Goal: Communication & Community: Answer question/provide support

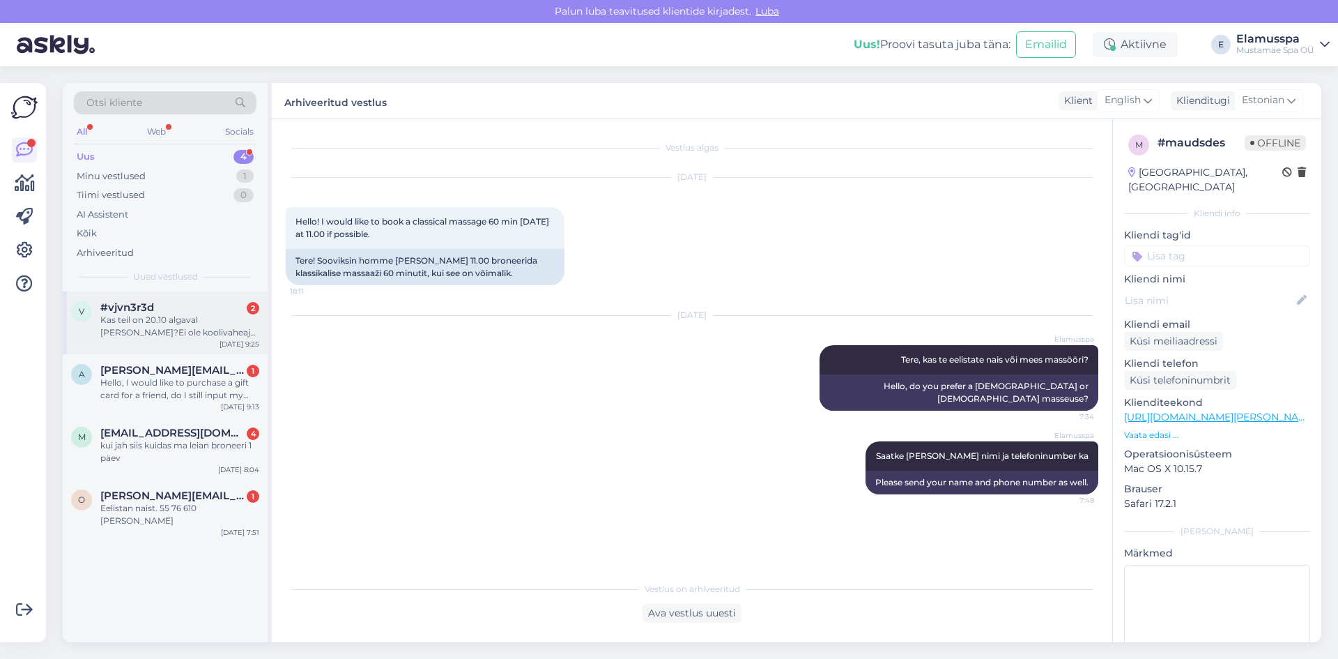
click at [155, 332] on div "Kas teil on 20.10 algaval [PERSON_NAME]?Ei ole koolivaheaja hinnad? [GEOGRAPHIC…" at bounding box center [179, 326] width 159 height 25
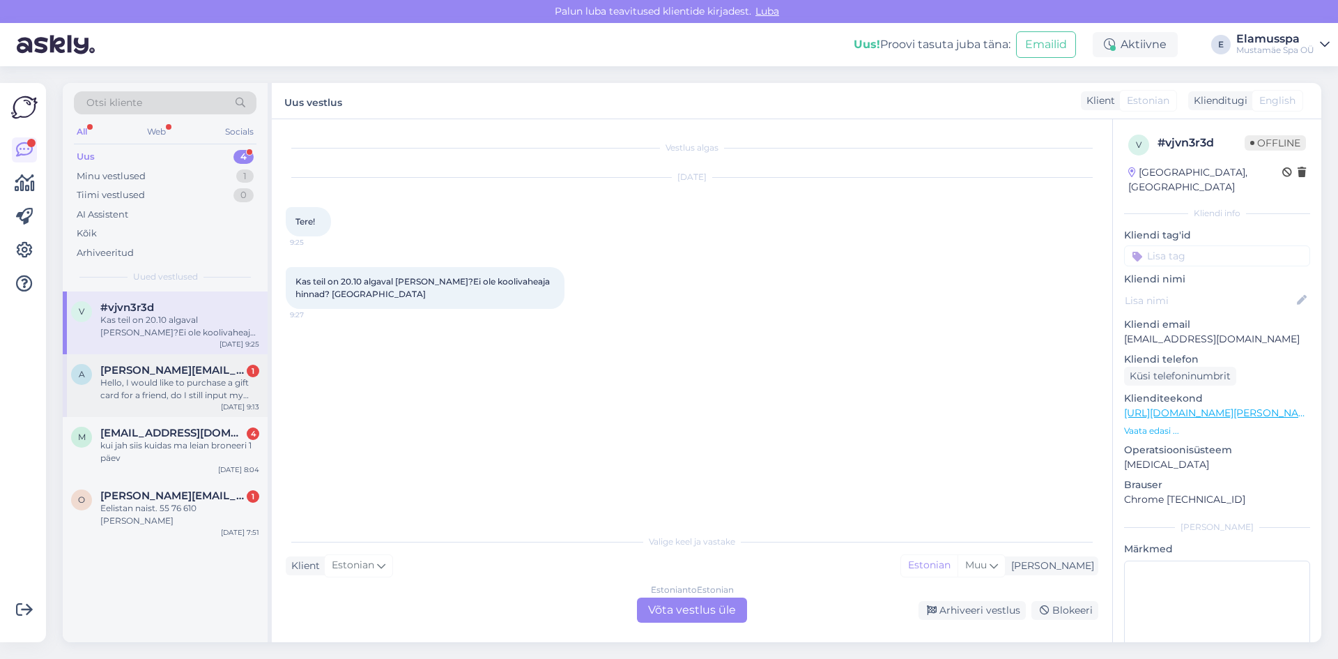
click at [233, 367] on span "[PERSON_NAME][EMAIL_ADDRESS][DOMAIN_NAME]" at bounding box center [172, 370] width 145 height 13
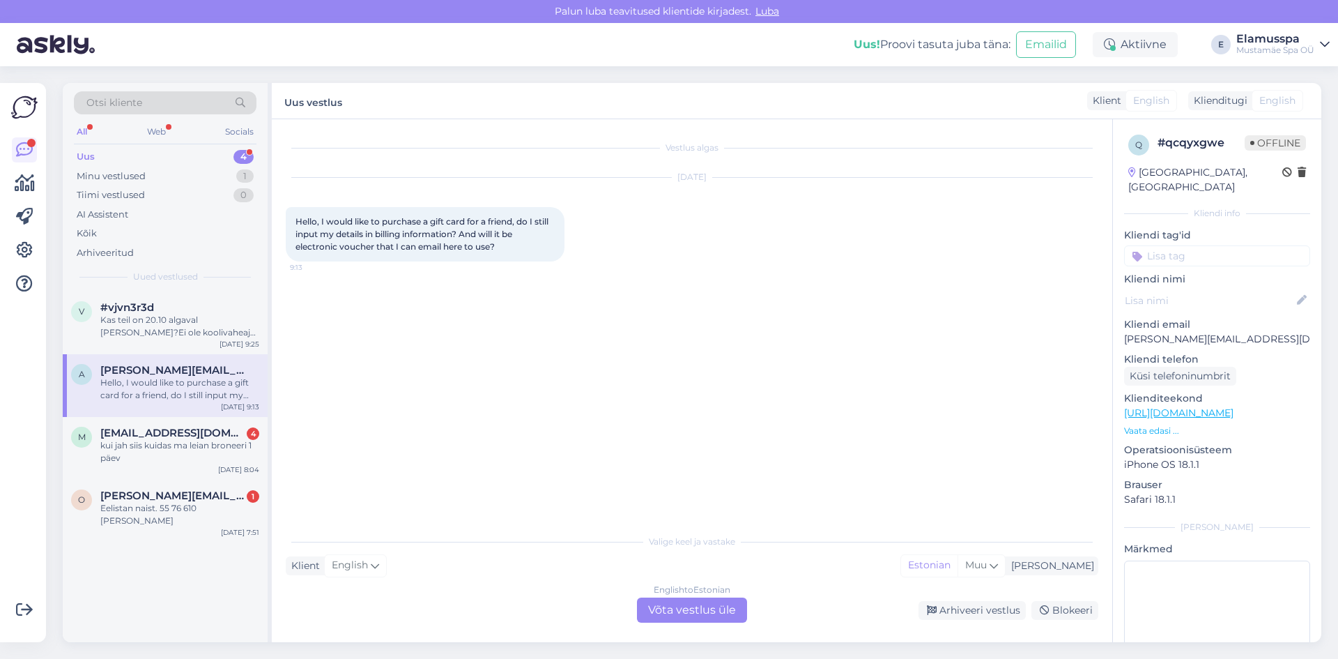
click at [667, 600] on div "English to Estonian Võta vestlus üle" at bounding box center [692, 609] width 110 height 25
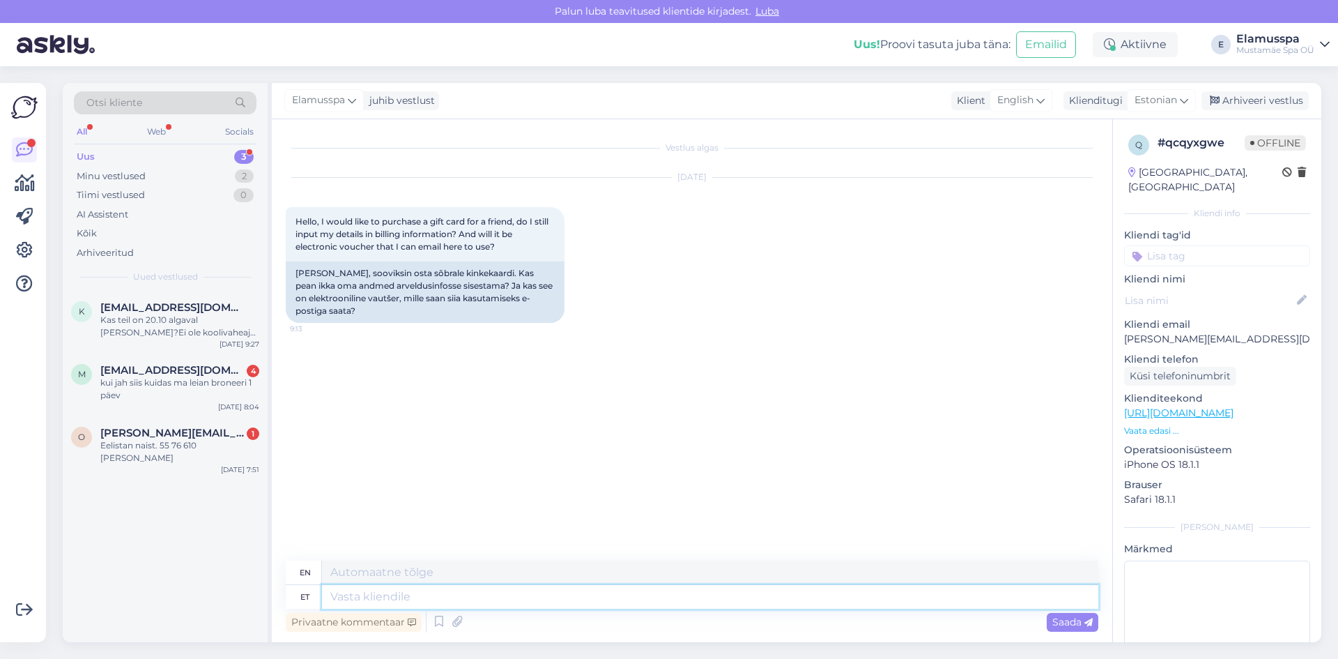
click at [666, 599] on textarea at bounding box center [710, 597] width 776 height 24
type textarea "Tere,"
type textarea "Hello,"
type textarea "Tere, pange s"
type textarea "Hello, put"
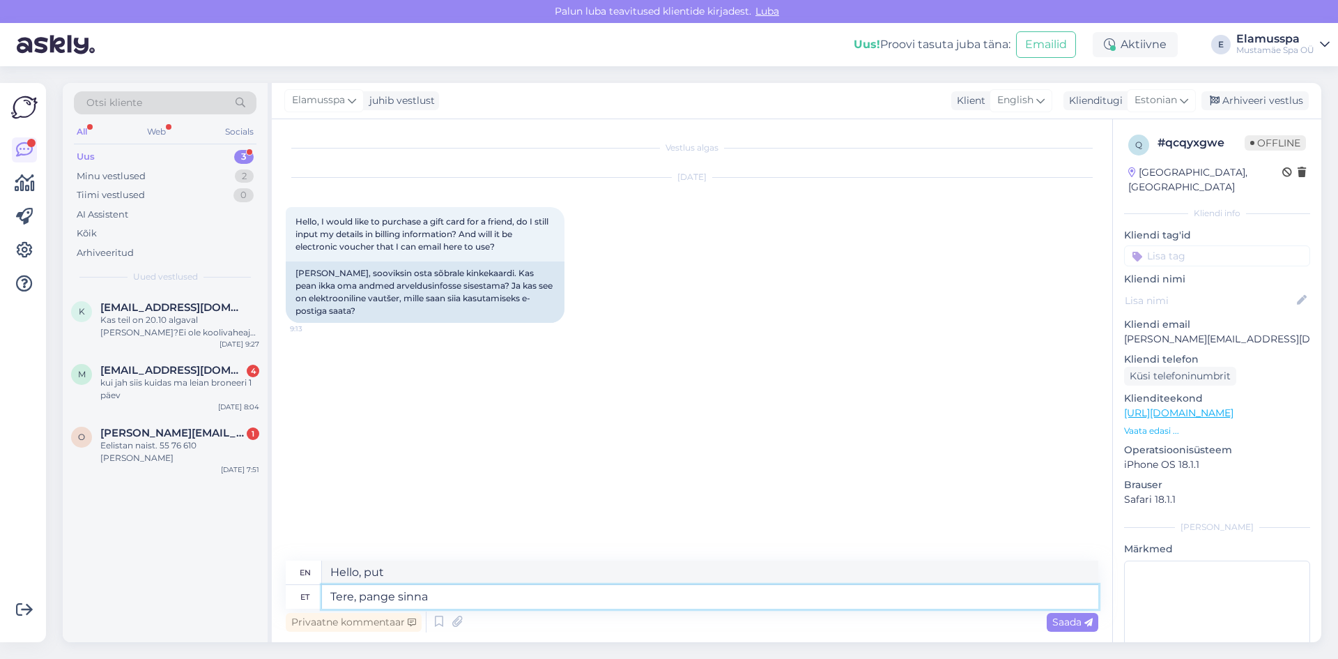
type textarea "Tere, pange sinna o"
type textarea "Hello, put it there."
type textarea "Tere, pange [PERSON_NAME] a"
type textarea "Hello, put yours there."
type textarea "Tere, pange [PERSON_NAME] andmed."
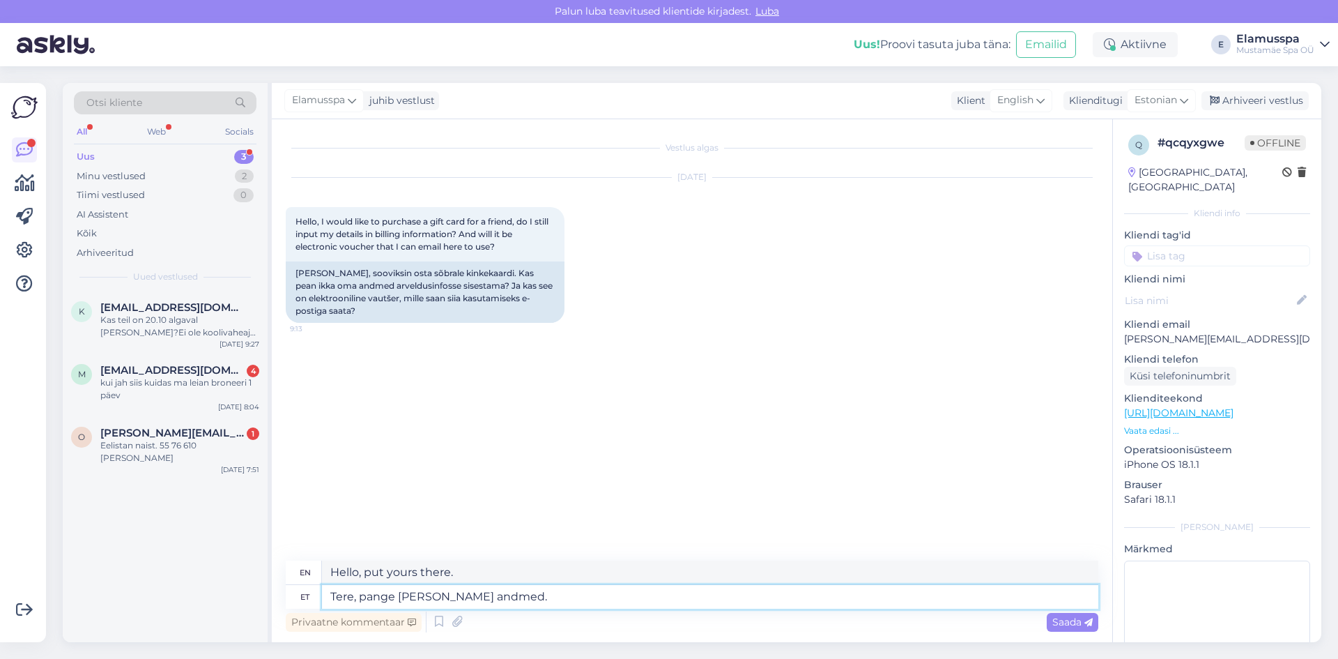
type textarea "Hello, put your details there."
type textarea "Tere, pange [PERSON_NAME] andmed. See"
type textarea "Hello, put your details there. This"
type textarea "Tere, pange [PERSON_NAME] andmed. See tuleb"
type textarea "Hello, put your details there. It will come"
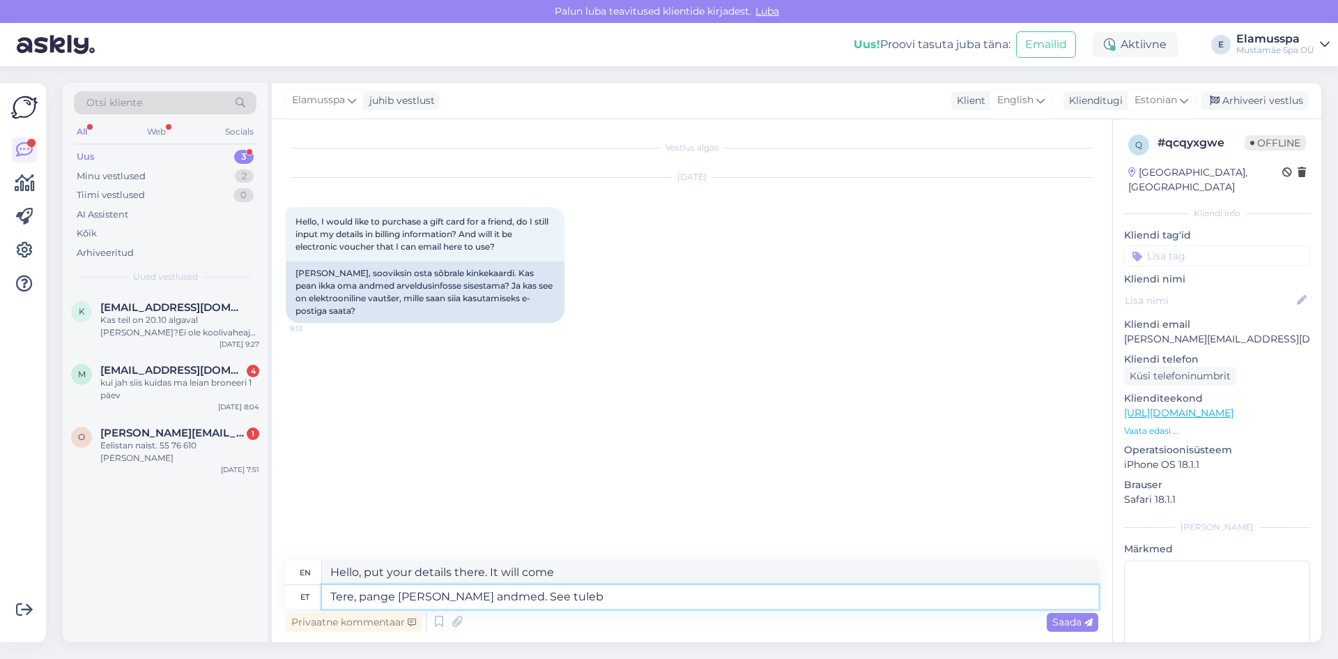
type textarea "Tere, pange [PERSON_NAME] andmed. See tuleb"
type textarea "Hello, put your details there. It will be"
type textarea "Tere, pange [PERSON_NAME] andmed. See tuleb elektoo"
type textarea "Hello, put your details there. It will be electronic."
type textarea "Tere, pange [PERSON_NAME] andmed. See tuleb elekt"
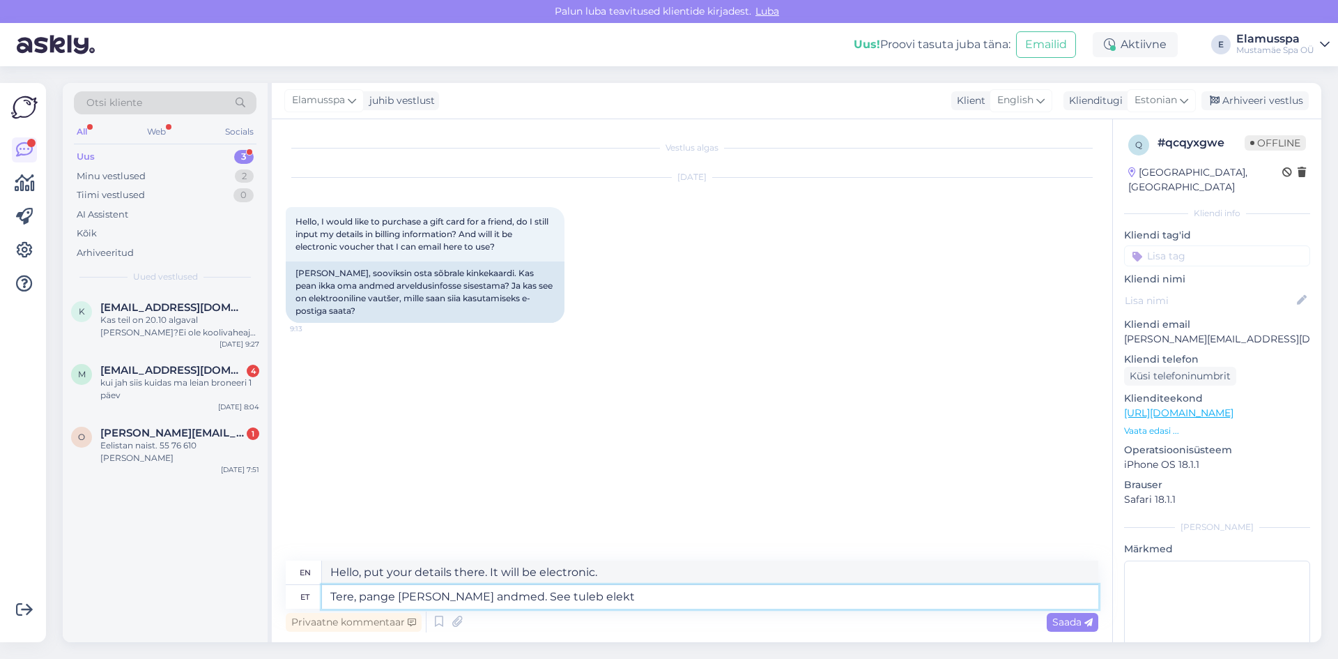
type textarea "Hello, put your details there. It will be emailed to you."
type textarea "Tere, pange [PERSON_NAME] andmed. See tuleb elektrooni"
type textarea "Hello, put your details there. It will be sent electronically."
type textarea "Tere, pange [PERSON_NAME] andmed. See tuleb elektrooniline"
type textarea "Hello, put your details there. It will be electronic."
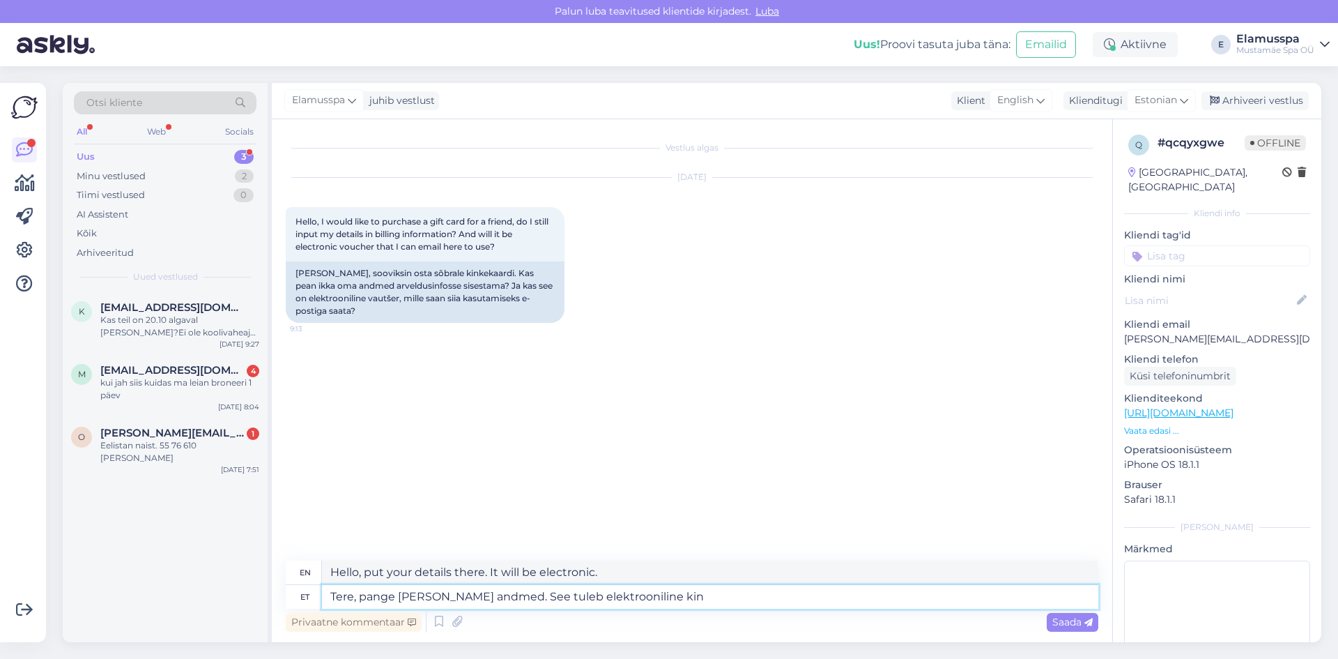
type textarea "Tere, pange [PERSON_NAME] andmed. See tuleb elektrooniline kin"
type textarea "Hello, put your details there. It will be an electronic kin"
type textarea "Tere, pange [PERSON_NAME] andmed. See tuleb elektrooniline kin ke"
type textarea "Hello, put your details there. This will be an electronic gift."
type textarea "Tere, pange [PERSON_NAME] andmed. See tuleb elektrooniline kin"
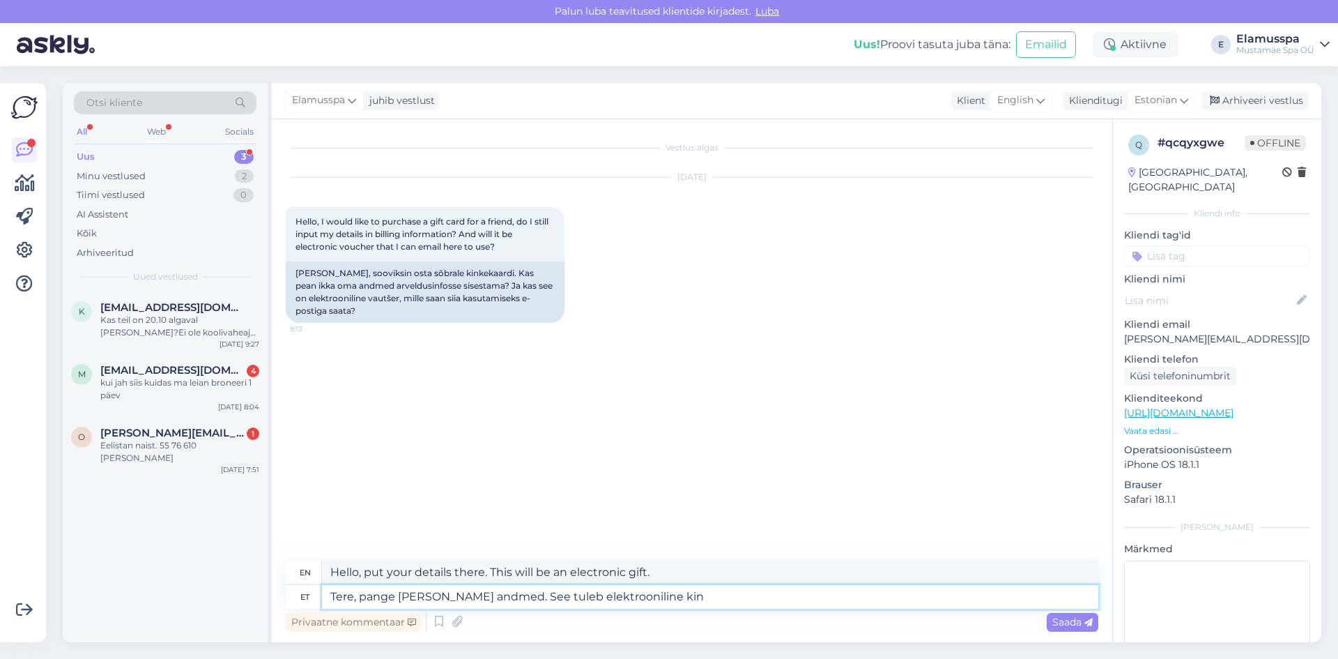
type textarea "Hello, put your details there. It will be an electronic kin"
type textarea "Tere, pange [PERSON_NAME] andmed. See tuleb elektrooniline kinkekaart, m"
type textarea "Hello, put your details in there. This will be an electronic gift card,"
type textarea "Tere, pange [PERSON_NAME] andmed. See tuleb elektrooniline kinkekaart, mis"
type textarea "Hello, put your details in there. This will be an electronic gift card, which"
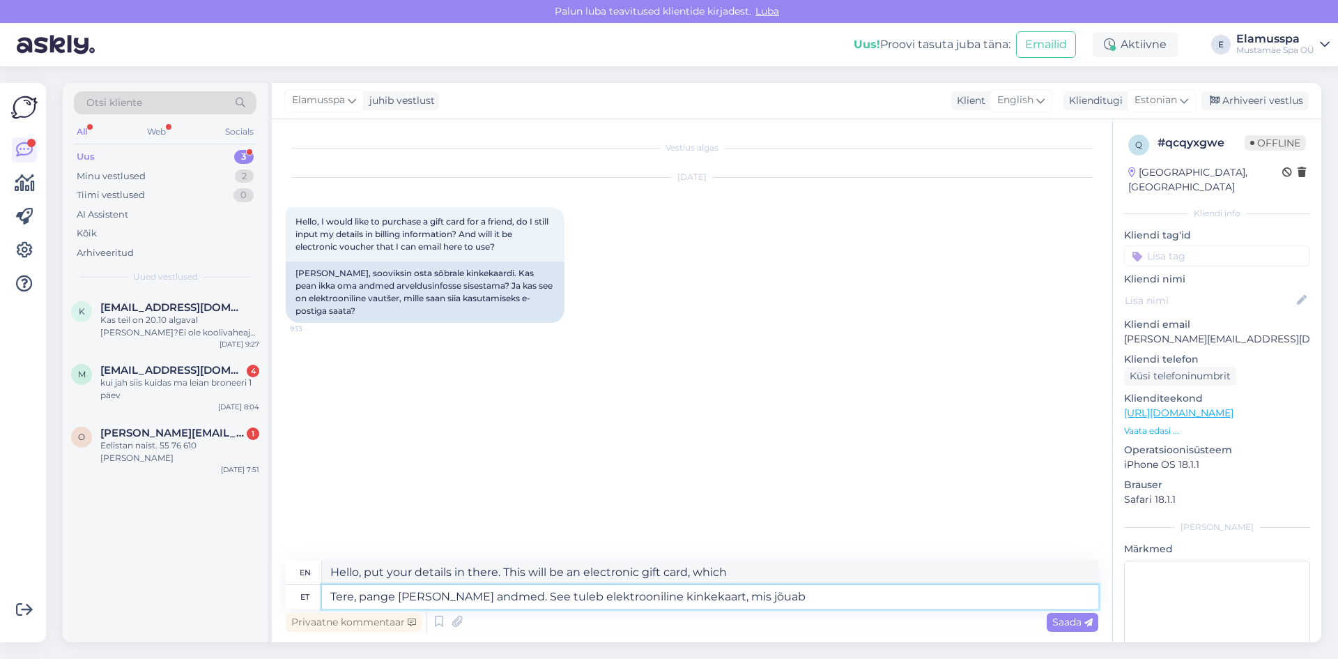
type textarea "Tere, pange [PERSON_NAME] andmed. See tuleb elektrooniline kinkekaart, mis jõuab"
type textarea "Hello, put your details in there. This will be an electronic gift card that wil…"
type textarea "Tere, pange [PERSON_NAME] andmed. See tuleb elektrooniline kinkekaart, mis jõua…"
type textarea "Hello, put your details in there. This will be an electronic gift card that wil…"
type textarea "Tere, pange [PERSON_NAME] andmed. See tuleb elektrooniline kinkekaart, mis jõua…"
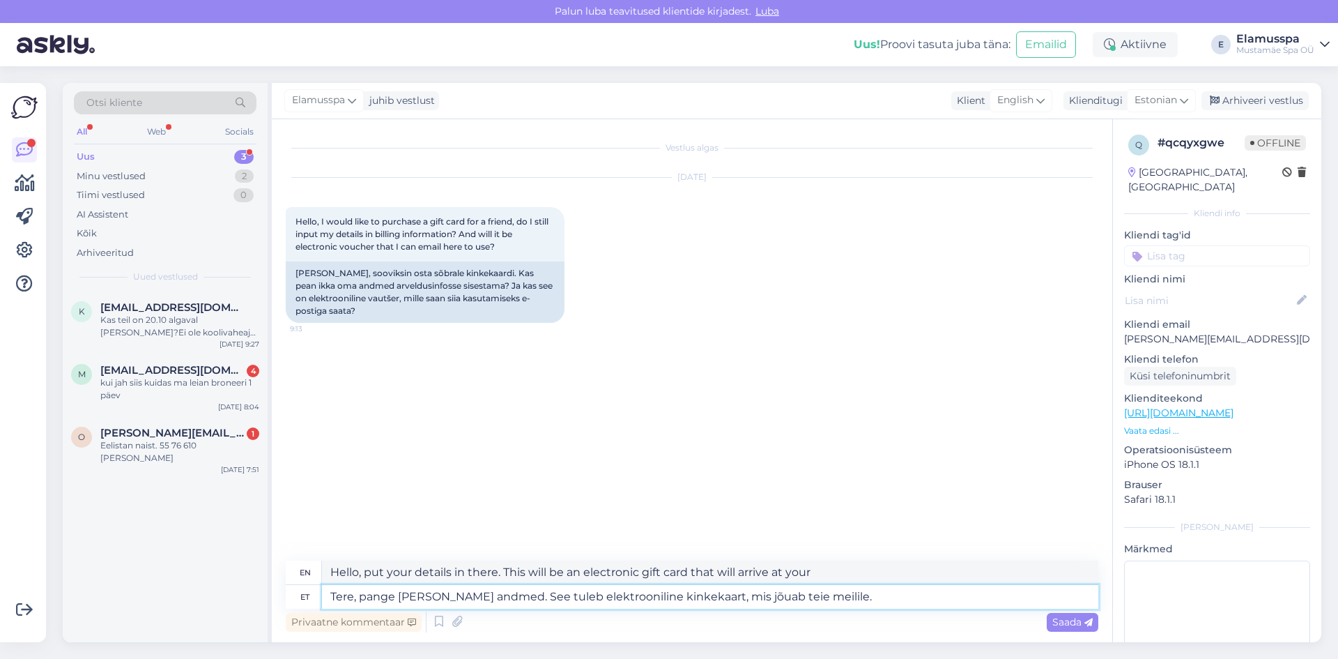
type textarea "Hi, put your details in there. This will be an electronic gift card that will a…"
type textarea "Tere, pange [PERSON_NAME] andmed. See tuleb elektrooniline kinkekaart, mis jõua…"
click at [1064, 618] on span "Saada" at bounding box center [1072, 621] width 40 height 13
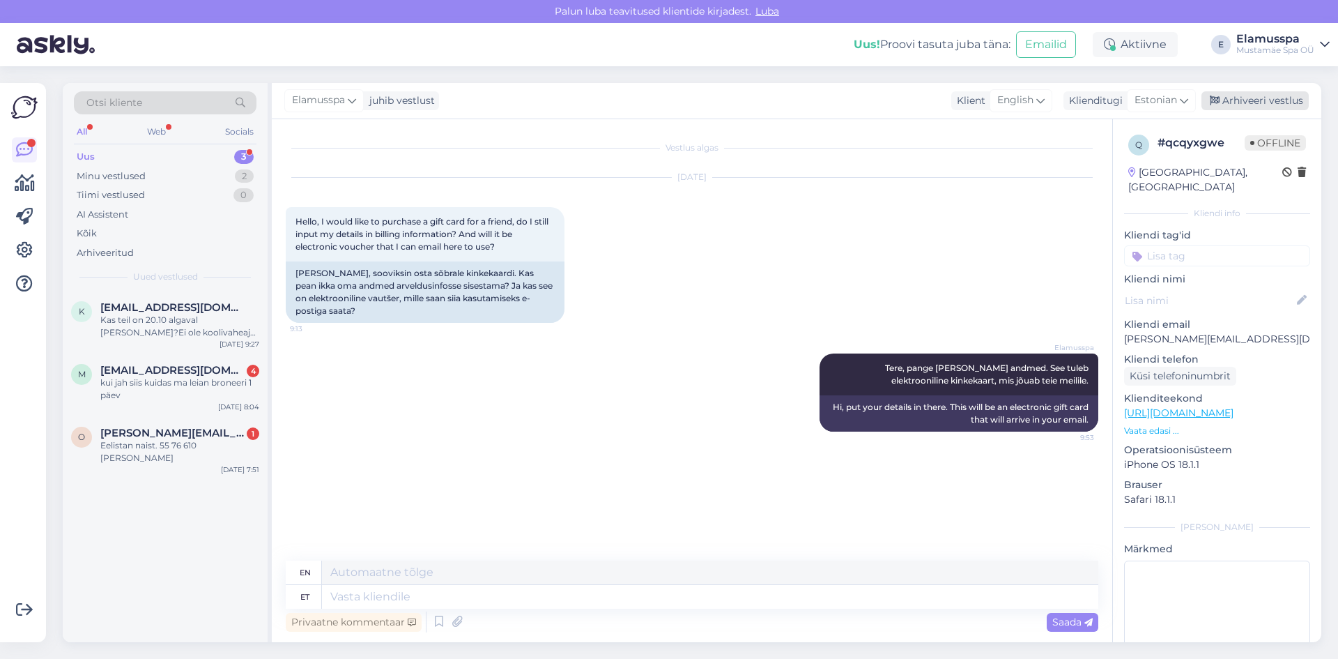
click at [1226, 95] on div "Arhiveeri vestlus" at bounding box center [1255, 100] width 107 height 19
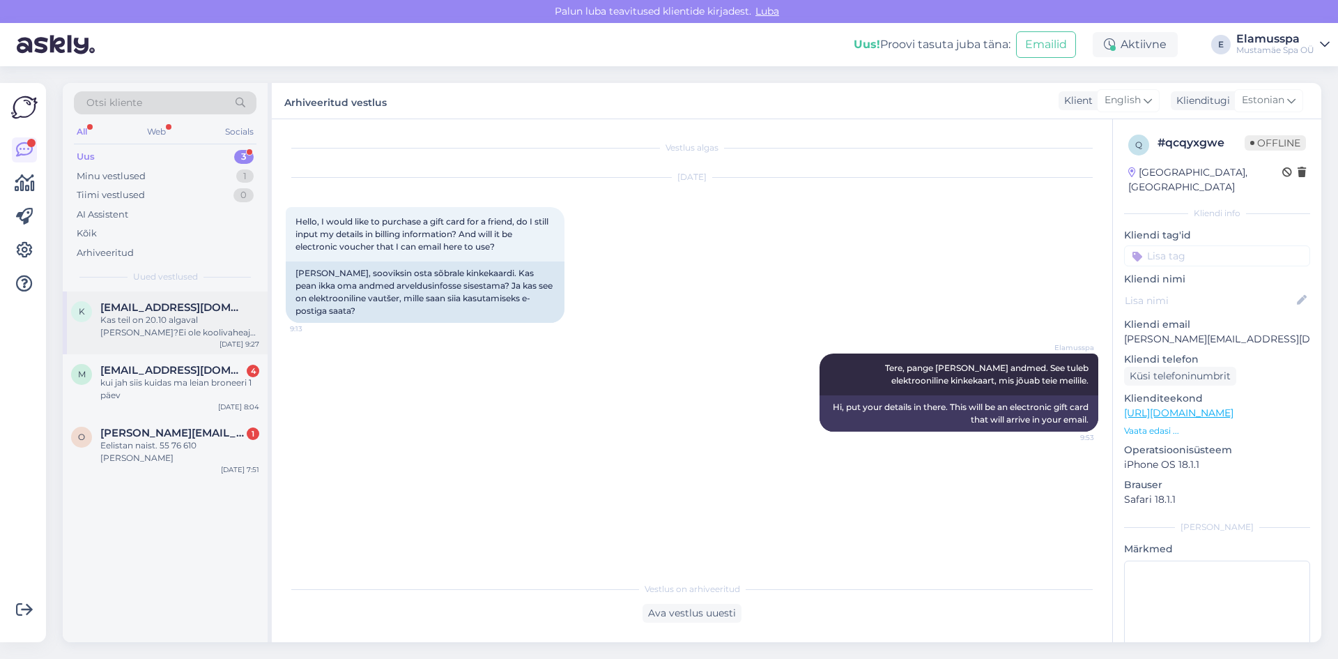
click at [243, 343] on div "[DATE] 9:27" at bounding box center [240, 344] width 40 height 10
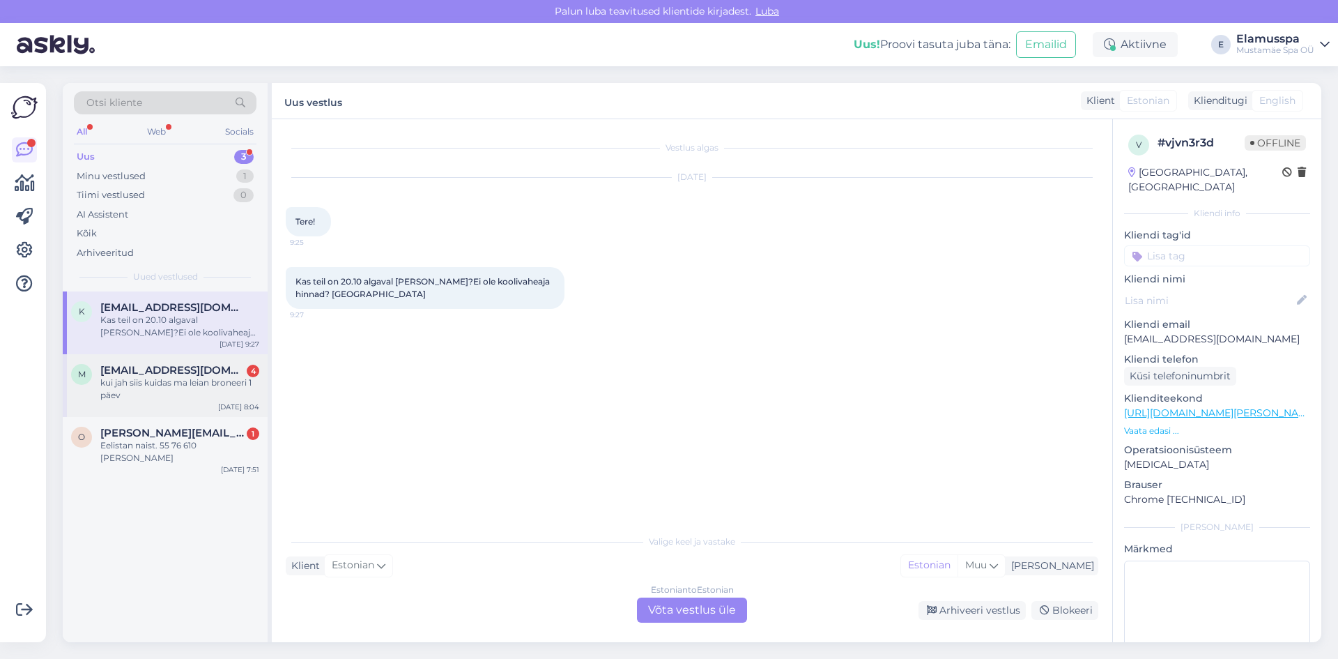
click at [170, 405] on div "m [EMAIL_ADDRESS][DOMAIN_NAME] 4 kui jah siis kuidas ma leian broneeri 1 päev […" at bounding box center [165, 385] width 205 height 63
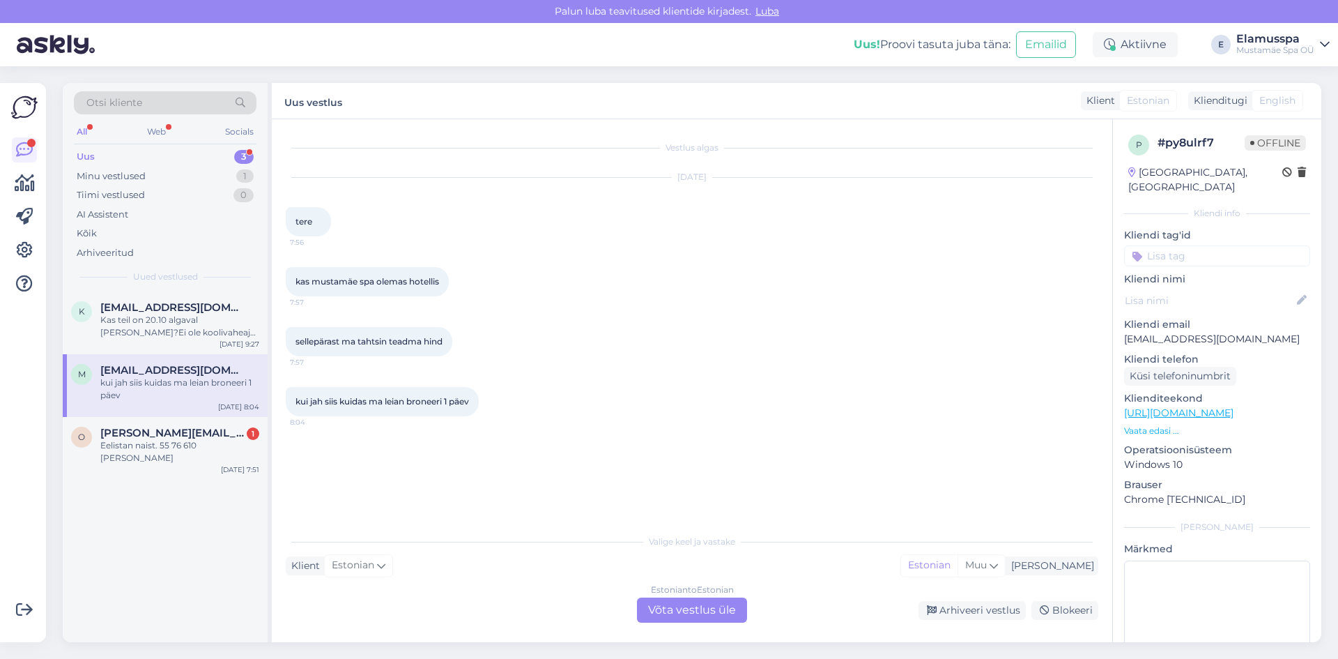
click at [654, 599] on div "Estonian to Estonian Võta vestlus üle" at bounding box center [692, 609] width 110 height 25
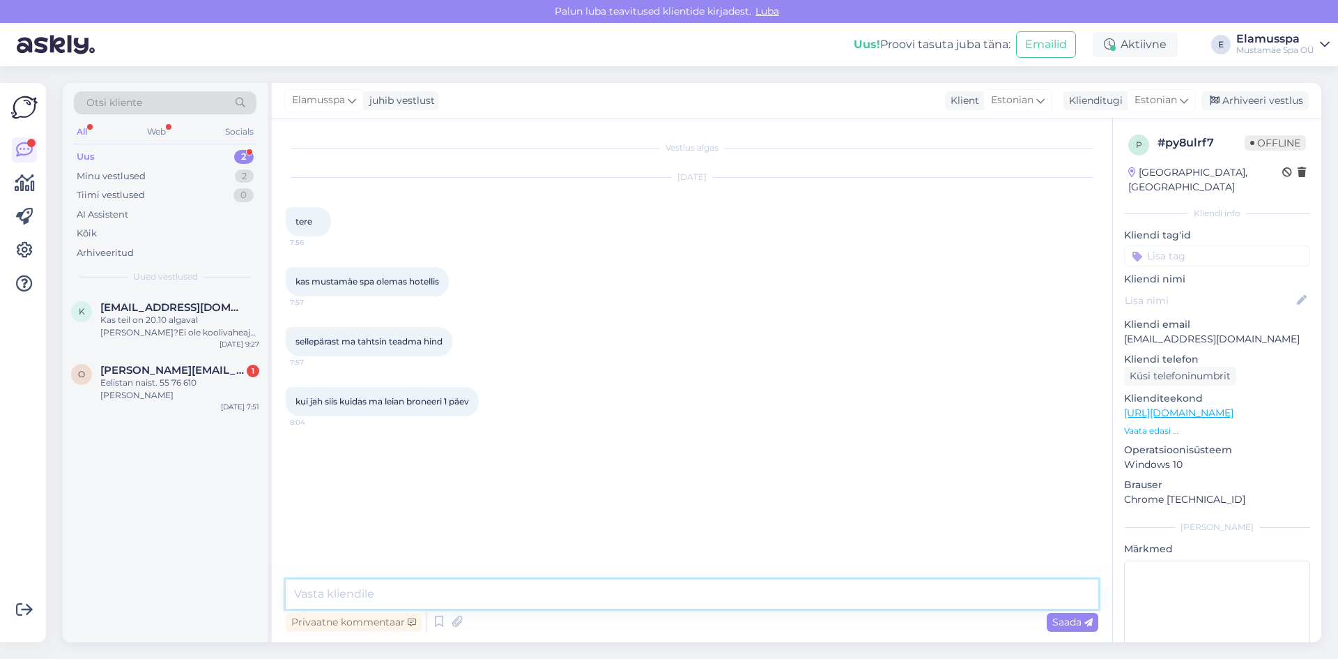
click at [649, 595] on textarea at bounding box center [692, 593] width 813 height 29
type textarea "Tere, kahjuks meil hotelli ei ole, kuid meie ümber on mitmed majutusvõimalused …"
click at [1042, 624] on div "Privaatne kommentaar Saada" at bounding box center [692, 621] width 813 height 26
click at [1056, 625] on span "Saada" at bounding box center [1072, 621] width 40 height 13
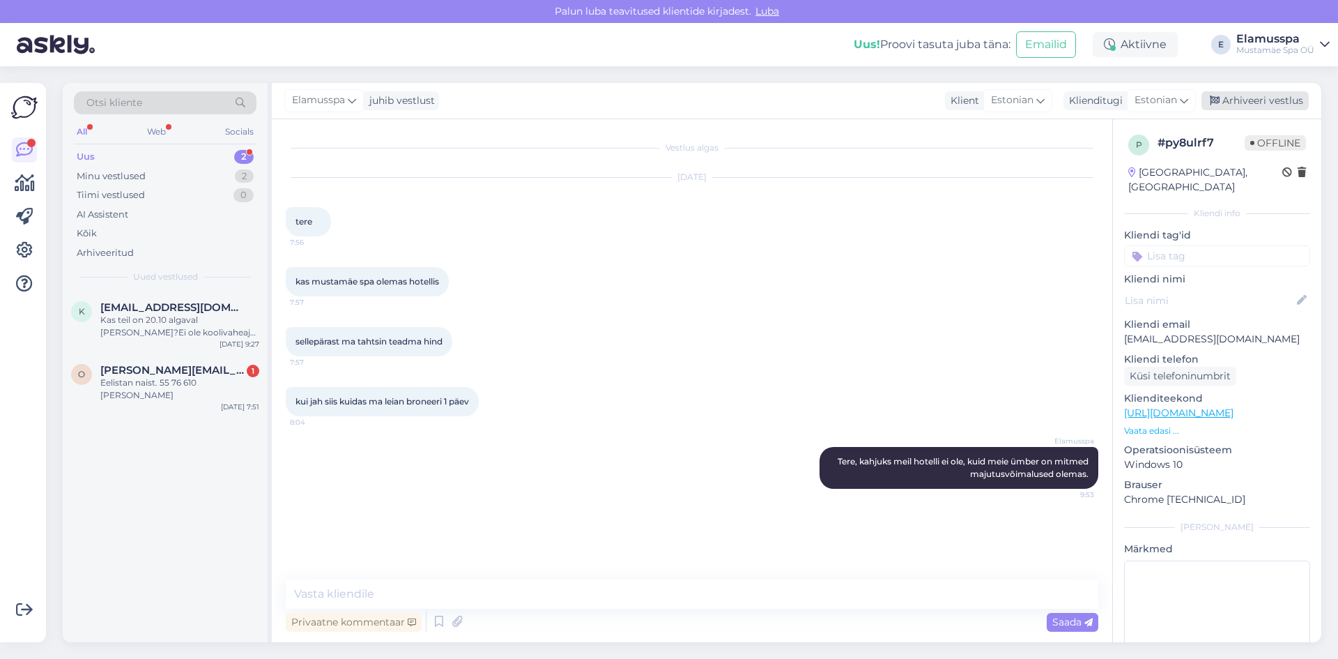
click at [1227, 101] on div "Arhiveeri vestlus" at bounding box center [1255, 100] width 107 height 19
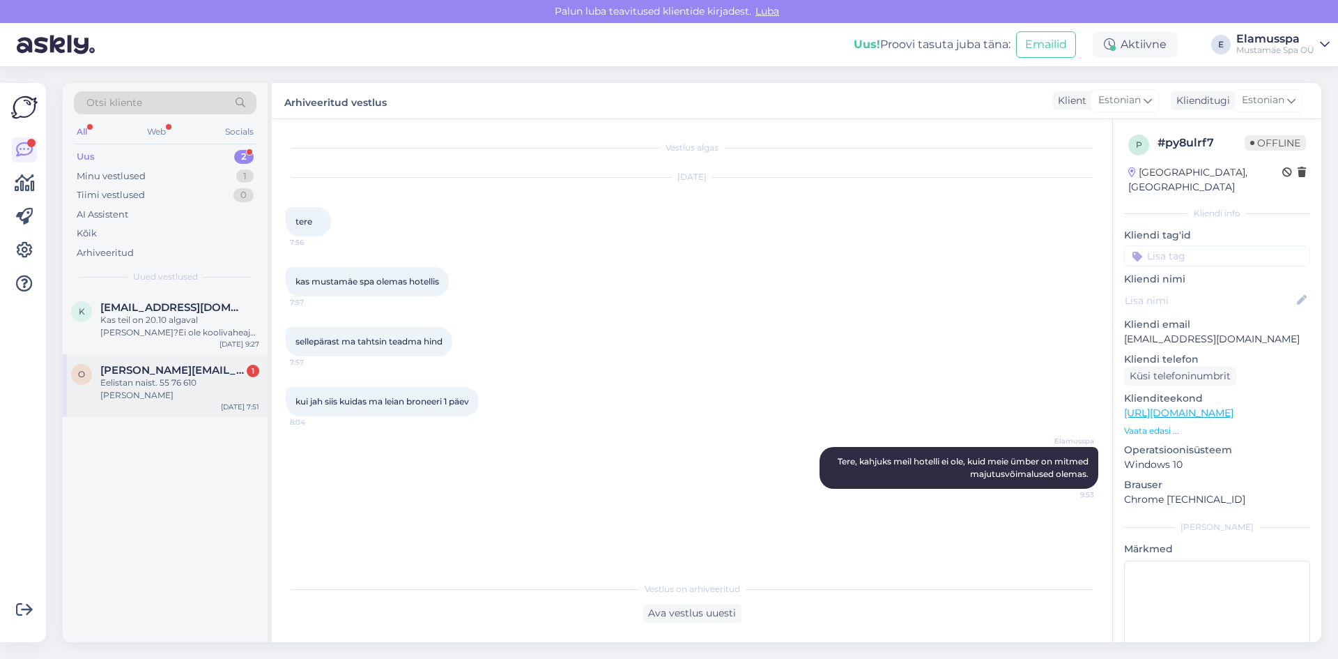
click at [168, 366] on span "[PERSON_NAME][EMAIL_ADDRESS][DOMAIN_NAME]" at bounding box center [172, 370] width 145 height 13
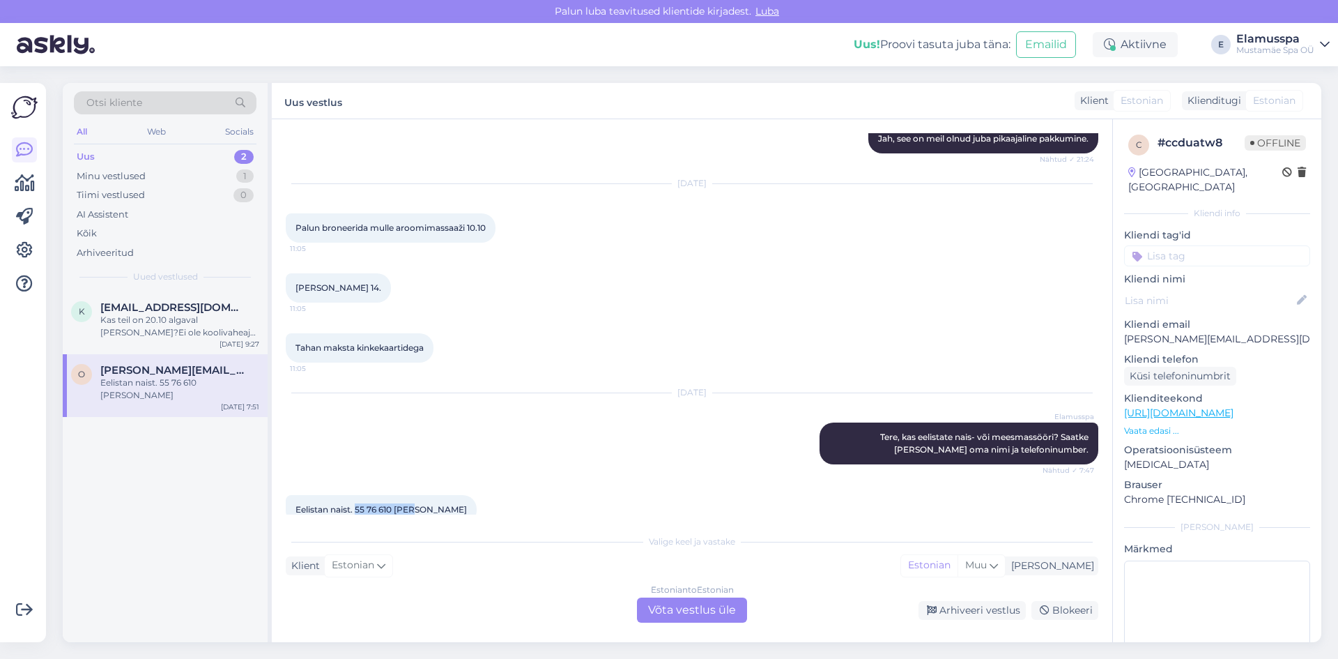
drag, startPoint x: 356, startPoint y: 484, endPoint x: 415, endPoint y: 484, distance: 58.5
click at [415, 504] on span "Eelistan naist. 55 76 610 [PERSON_NAME]" at bounding box center [381, 509] width 171 height 10
copy span "55 76 610 [PERSON_NAME]"
click at [701, 599] on div "Estonian to Estonian Võta vestlus üle" at bounding box center [692, 609] width 110 height 25
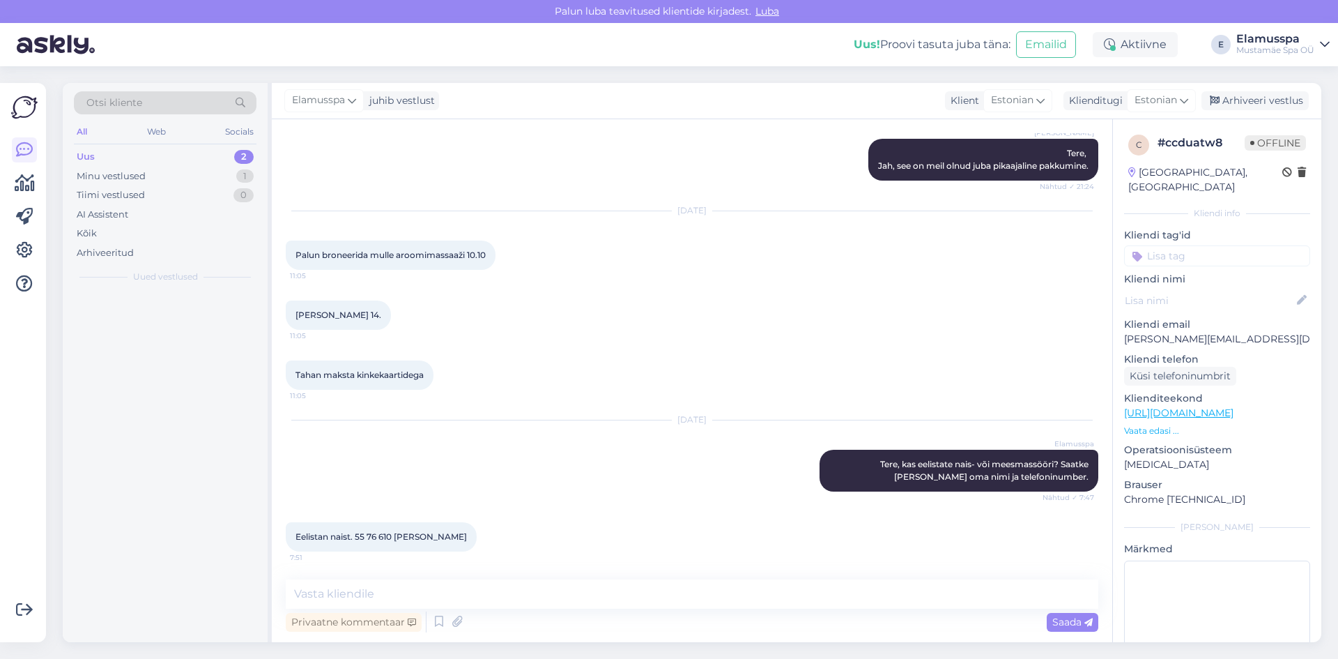
scroll to position [1779, 0]
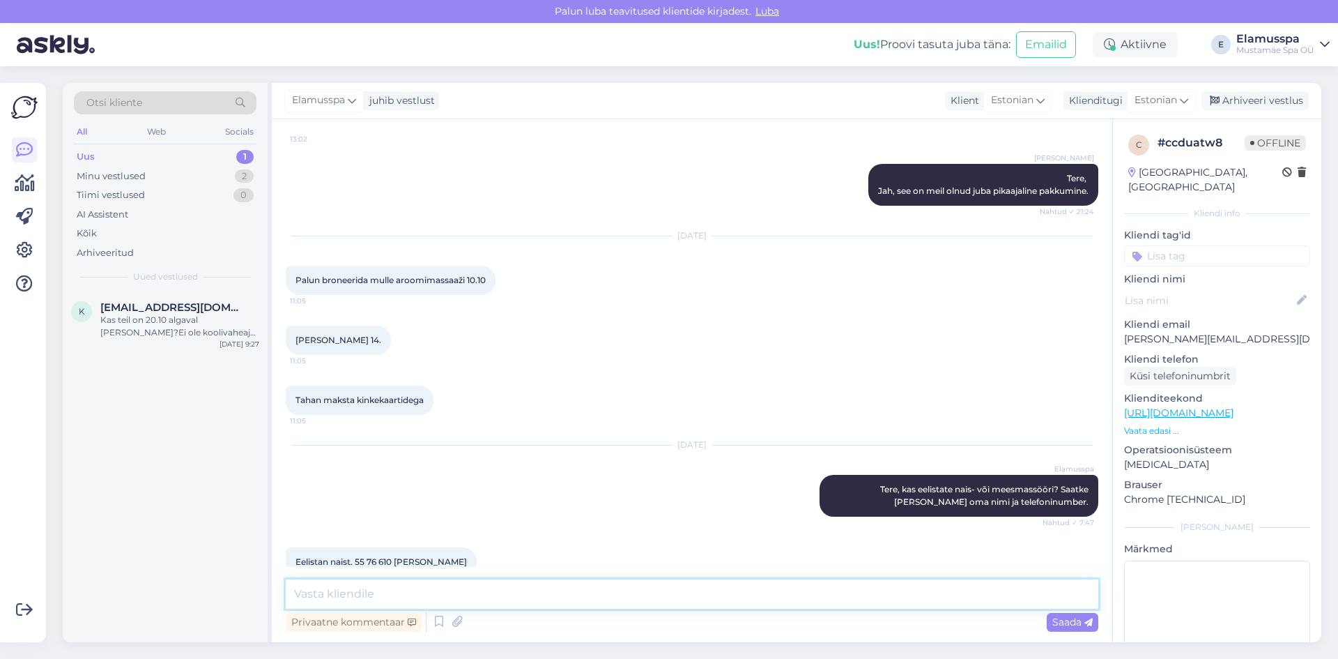
click at [657, 597] on textarea at bounding box center [692, 593] width 813 height 29
paste textarea "Broneering #103225 — Maksmata Aeg: [DATE] 14:00 Kestvus: 60 minutit Tuba: : Oot…"
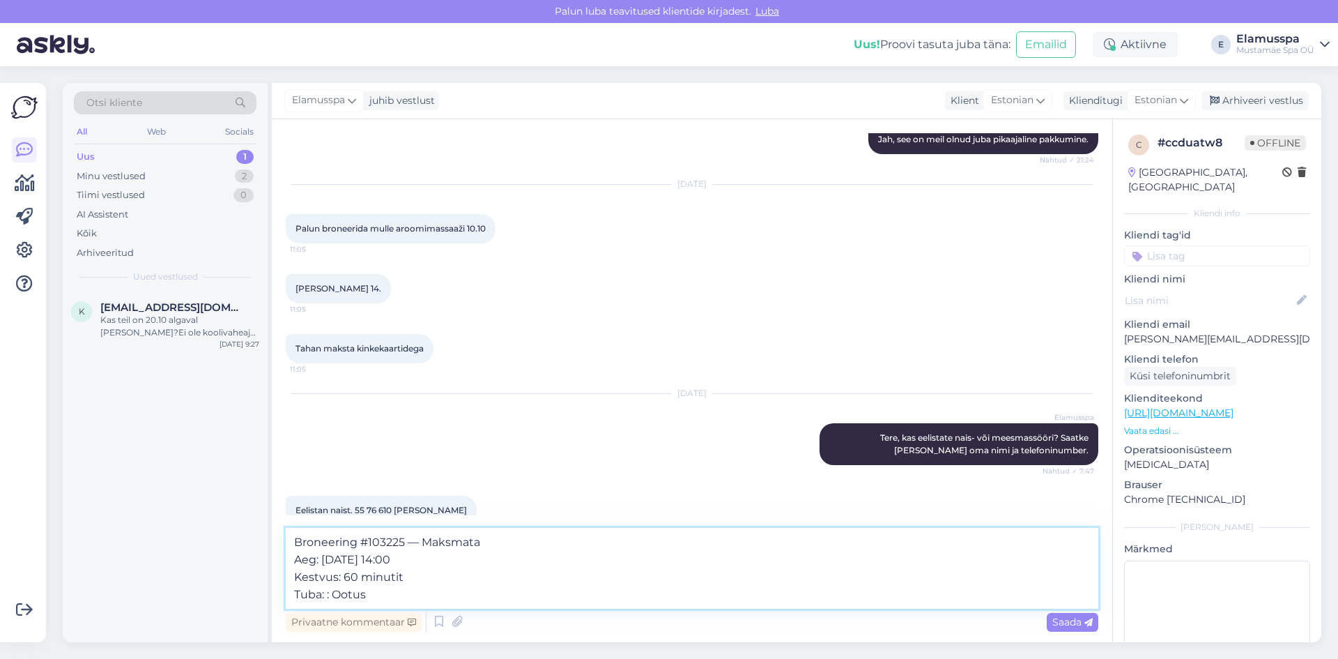
drag, startPoint x: 490, startPoint y: 539, endPoint x: 287, endPoint y: 550, distance: 203.1
click at [287, 550] on textarea "Broneering #103225 — Maksmata Aeg: [DATE] 14:00 Kestvus: 60 minutit Tuba: : Oot…" at bounding box center [692, 568] width 813 height 81
type textarea "olete kirjas Aeg: [DATE] 14:00 Kestvus: 60 minutit Tuba: : Ootus"
click at [1071, 620] on span "Saada" at bounding box center [1072, 621] width 40 height 13
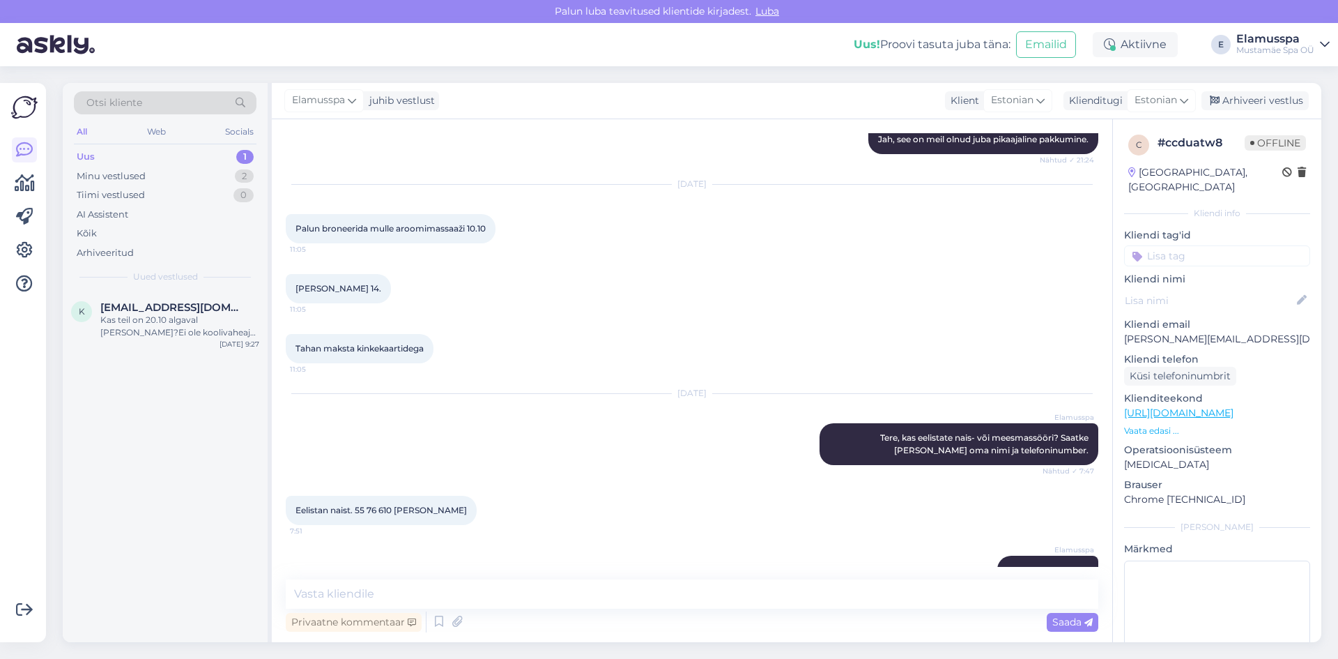
scroll to position [1876, 0]
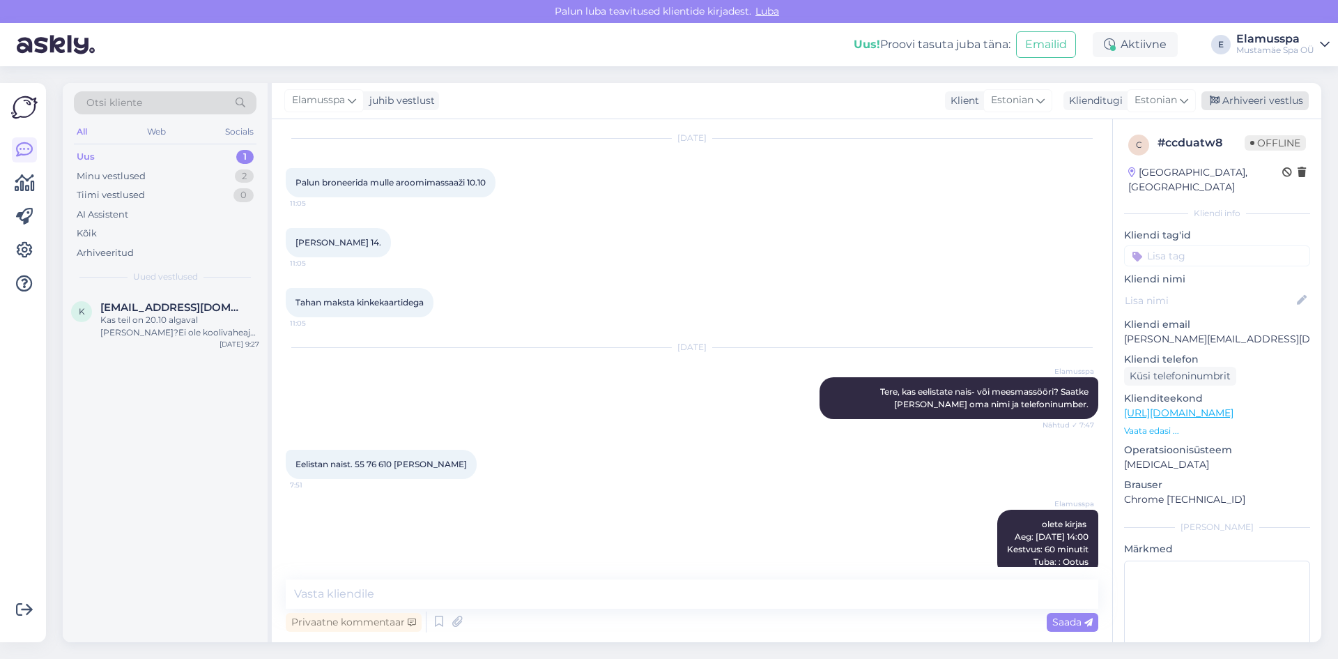
click at [1243, 91] on div "Arhiveeri vestlus" at bounding box center [1255, 100] width 107 height 19
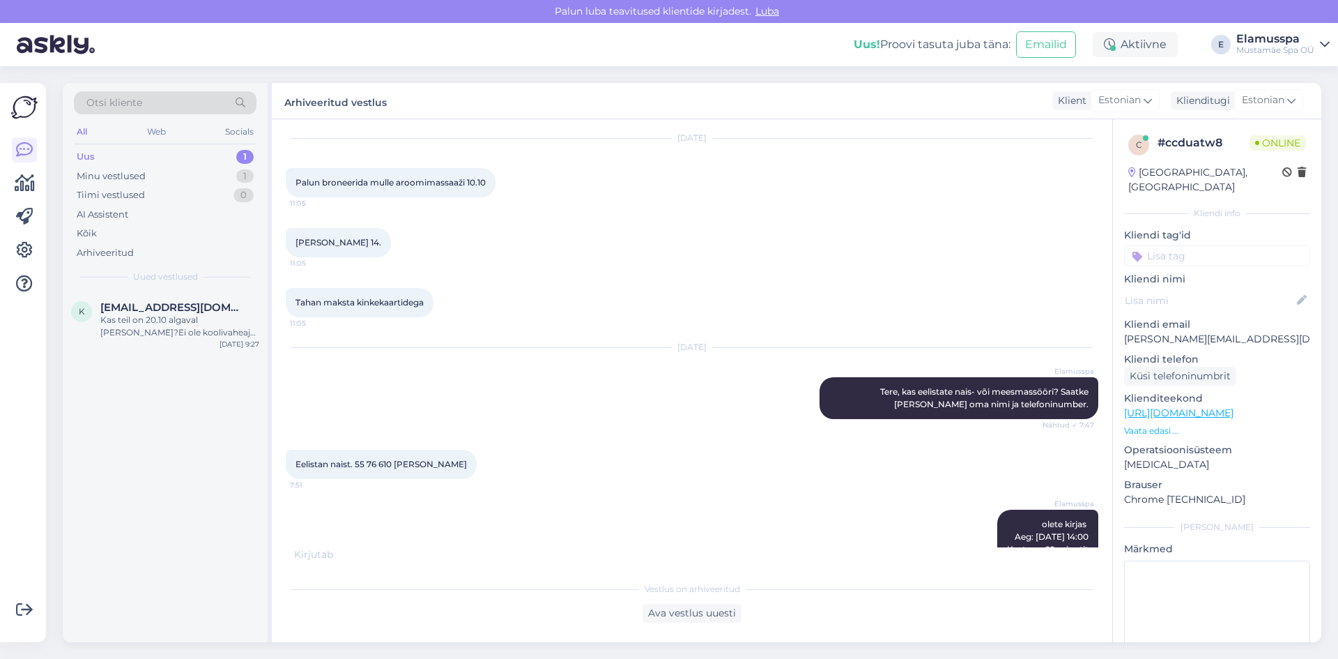
scroll to position [1941, 0]
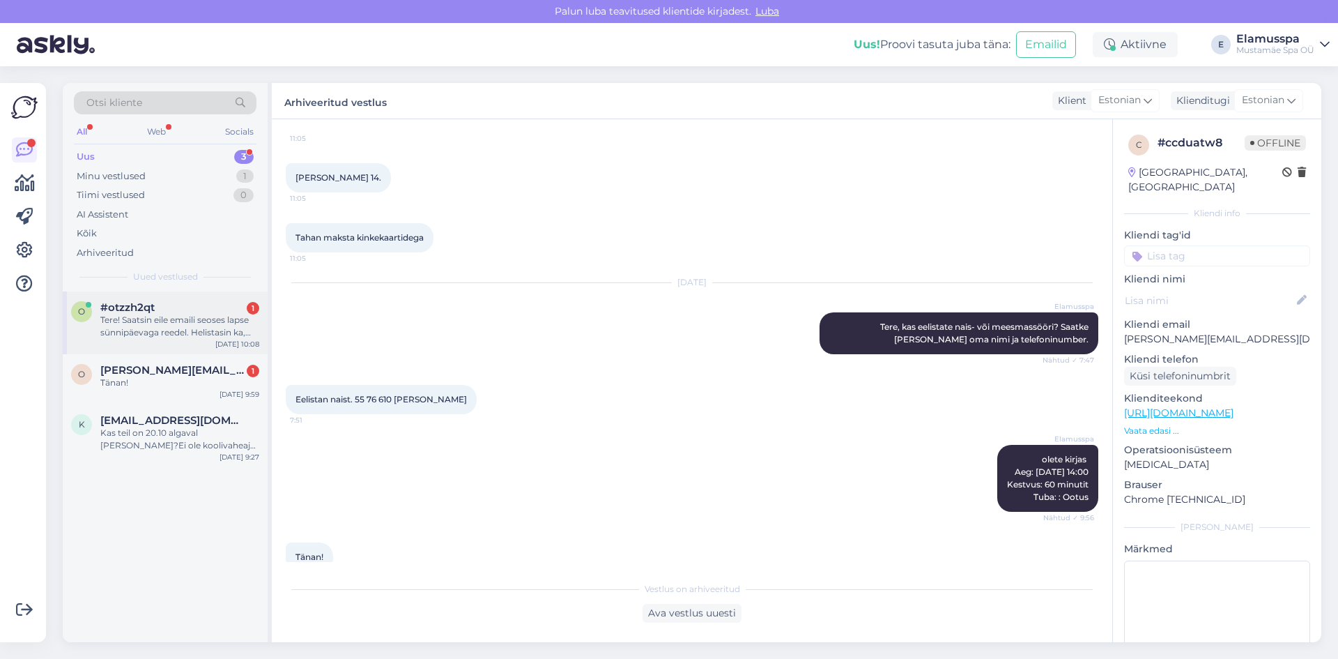
click at [181, 336] on div "Tere! Saatsin eile emaili seoses lapse sünnipäevaga reedel. Helistasin ka, kuid…" at bounding box center [179, 326] width 159 height 25
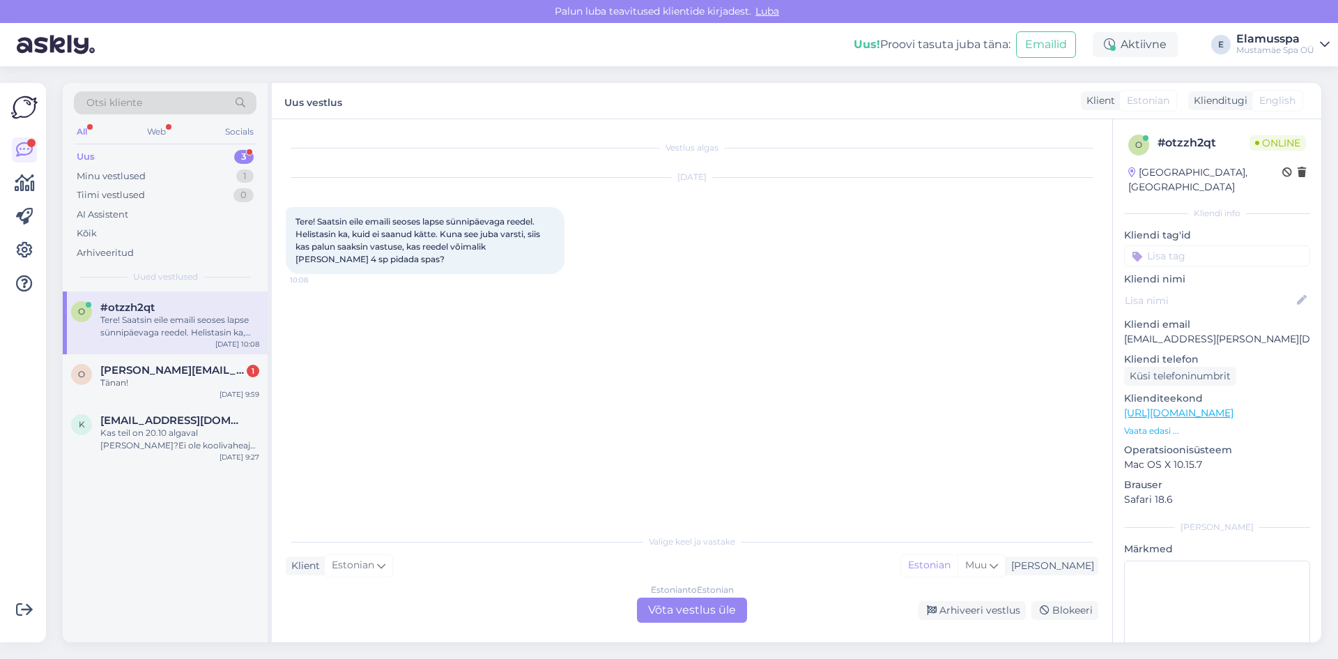
click at [1205, 97] on div "Klienditugi" at bounding box center [1217, 100] width 59 height 15
click at [1211, 105] on div "Klienditugi" at bounding box center [1217, 100] width 59 height 15
click at [684, 597] on div "Estonian to Estonian Võta vestlus üle" at bounding box center [692, 609] width 110 height 25
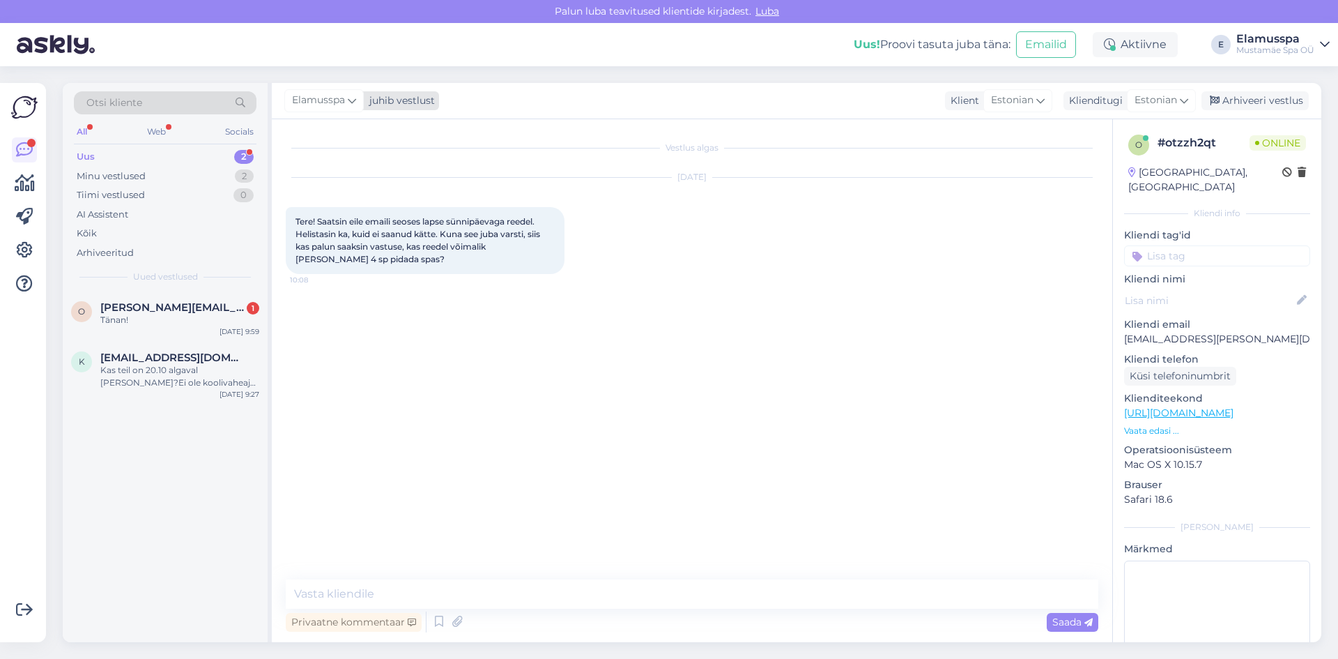
click at [349, 101] on icon at bounding box center [352, 100] width 8 height 15
click at [332, 205] on div "[PERSON_NAME]" at bounding box center [362, 197] width 120 height 17
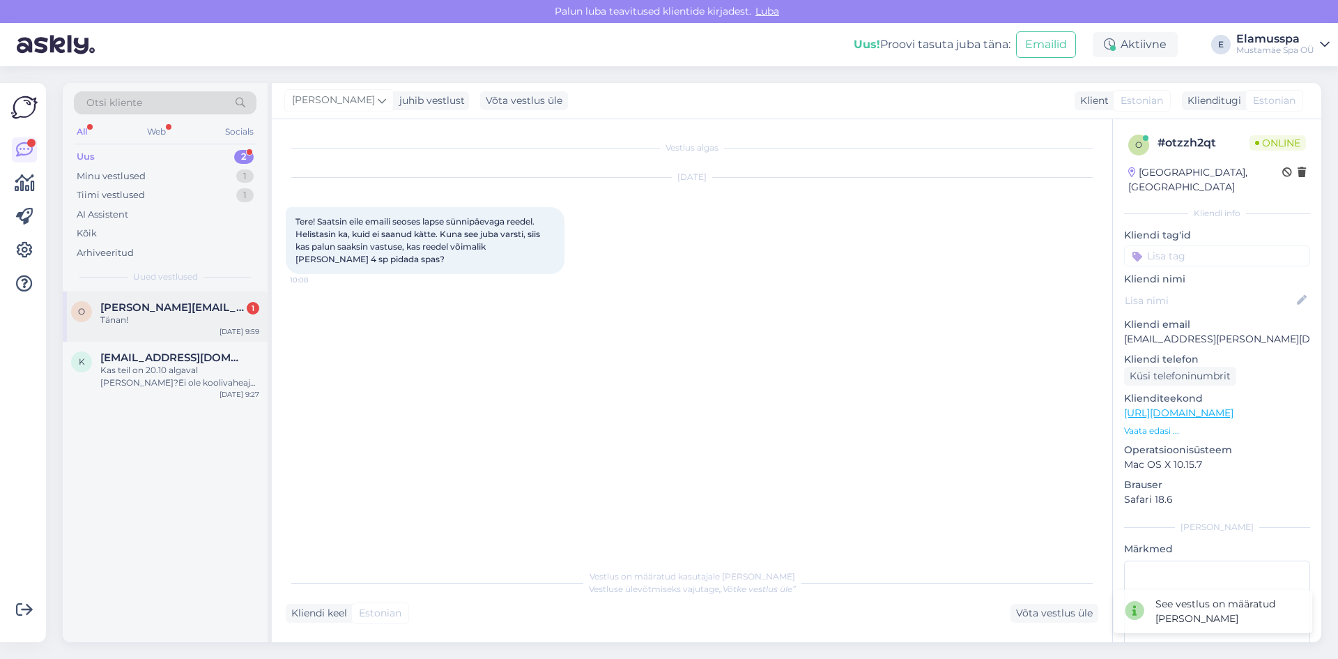
click at [93, 321] on div "o [PERSON_NAME][EMAIL_ADDRESS][DOMAIN_NAME] 1 Tänan!" at bounding box center [165, 313] width 188 height 25
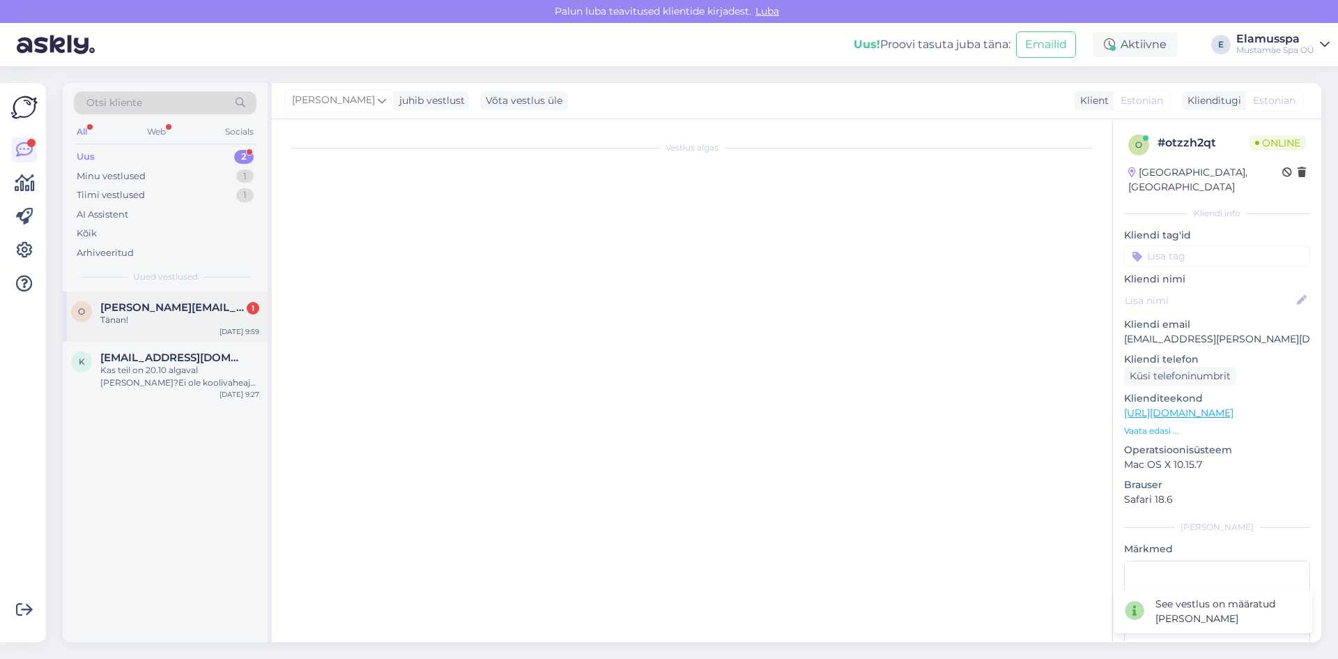
scroll to position [1989, 0]
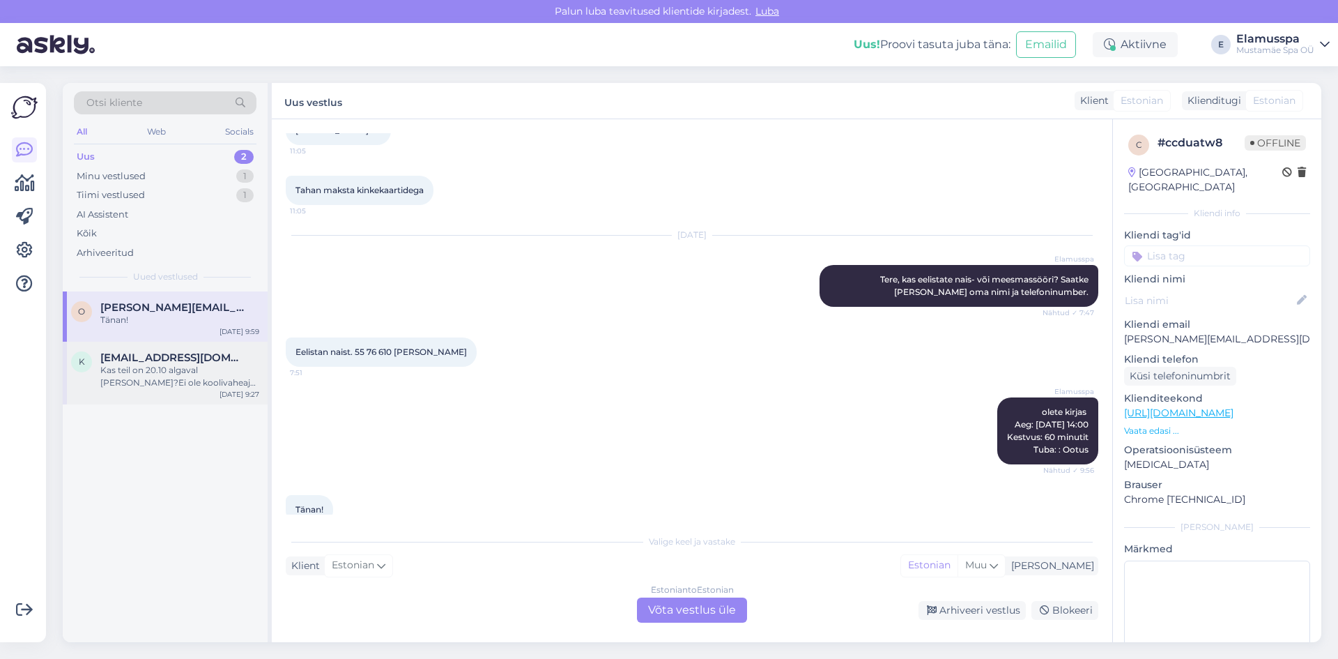
click at [181, 393] on div "k [EMAIL_ADDRESS][DOMAIN_NAME] Kas teil on 20.10 algaval [PERSON_NAME]?Ei ole k…" at bounding box center [165, 373] width 205 height 63
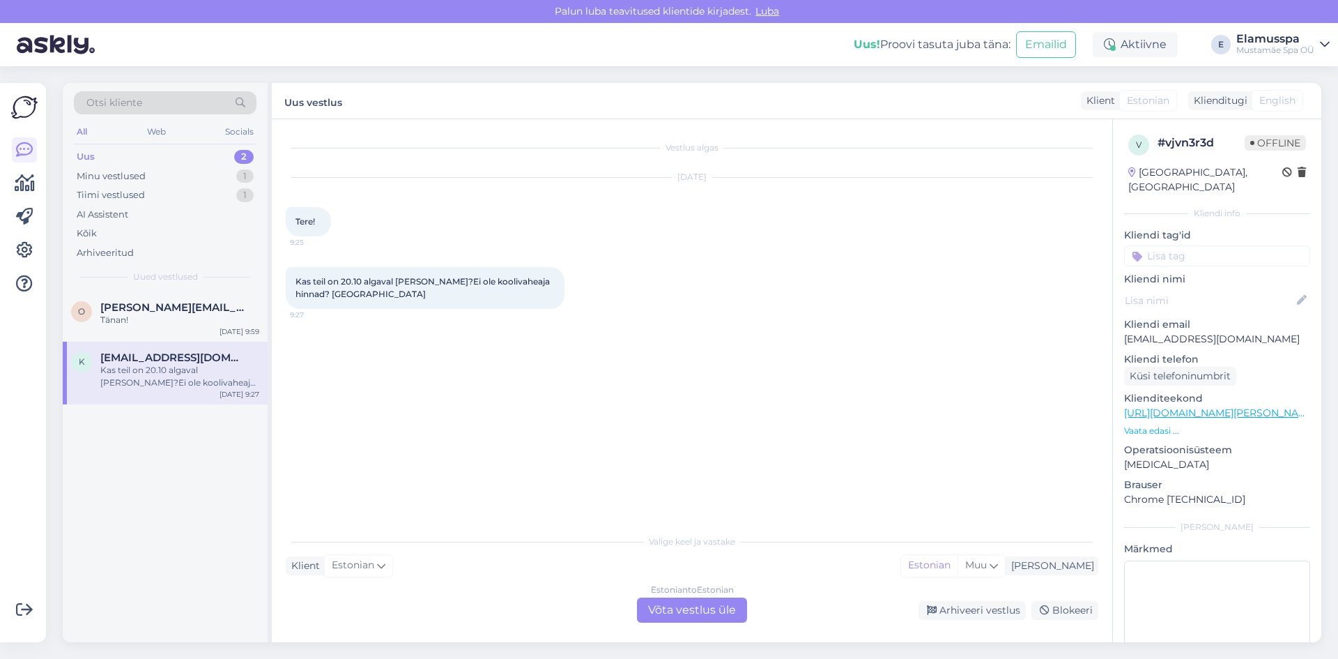
scroll to position [0, 0]
click at [711, 615] on div "Estonian to Estonian Võta vestlus üle" at bounding box center [692, 609] width 110 height 25
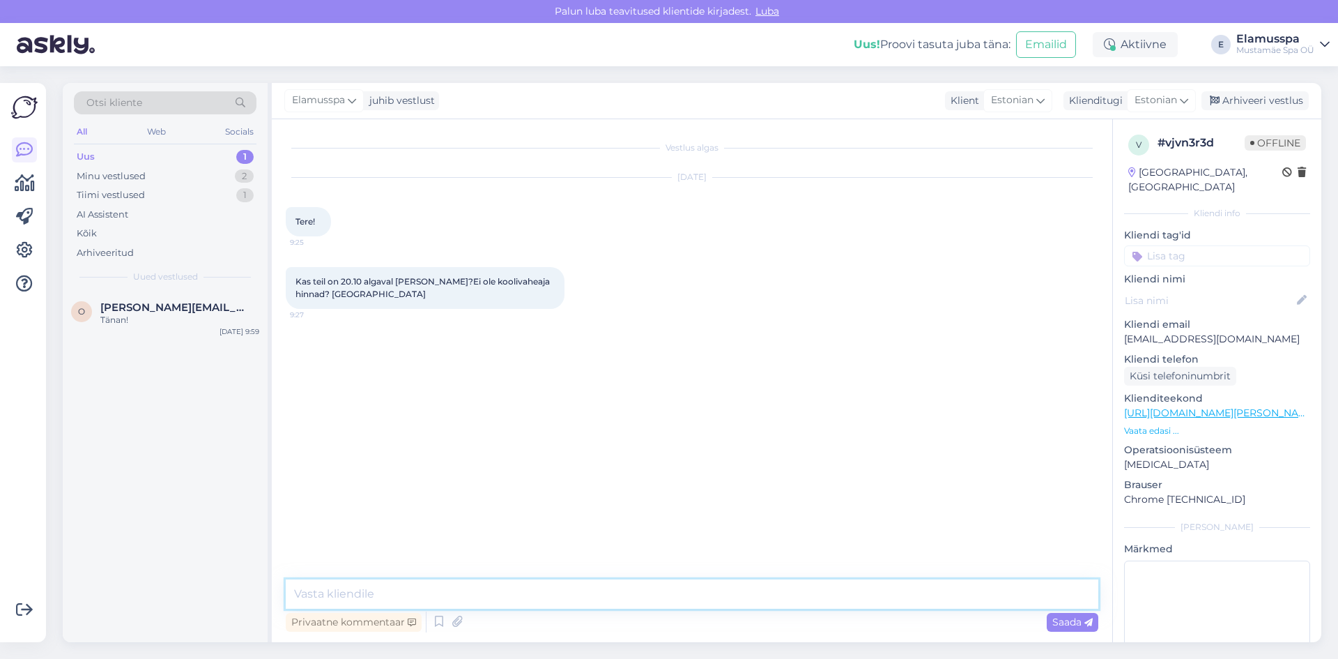
click at [437, 596] on textarea at bounding box center [692, 593] width 813 height 29
type textarea "Tere! Elamus spas on meil koolivaheajal nädalavahetuse hinnad. Elamusi soovides…"
